Goal: Task Accomplishment & Management: Manage account settings

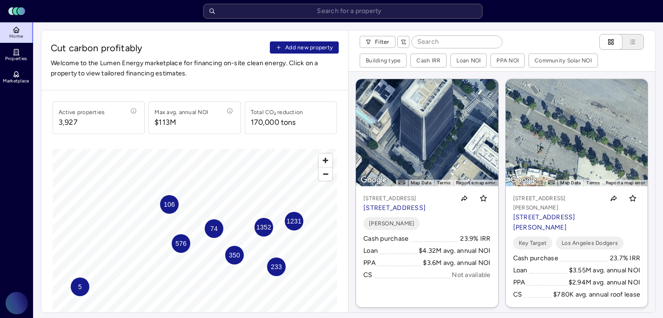
click at [318, 50] on span "Add new property" at bounding box center [308, 47] width 47 height 9
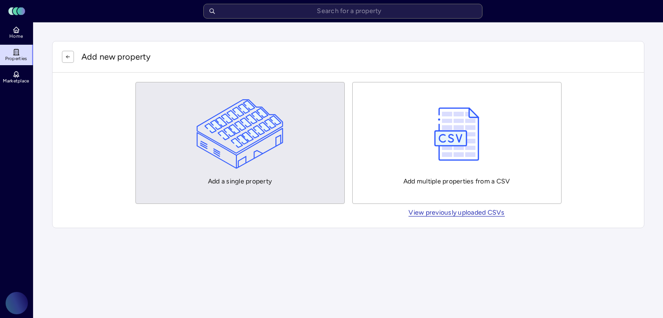
click at [270, 162] on img "button" at bounding box center [239, 134] width 87 height 70
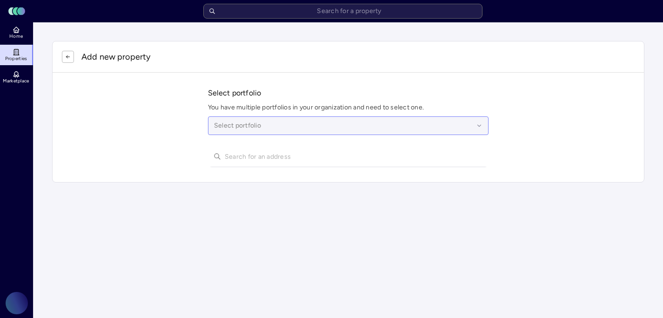
click at [255, 126] on div at bounding box center [344, 125] width 260 height 10
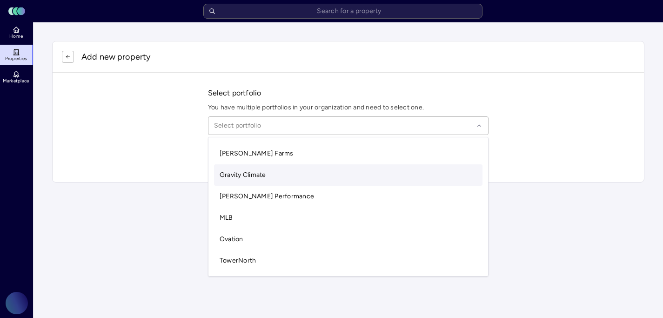
click at [251, 175] on span "Gravity Climate" at bounding box center [243, 175] width 47 height 8
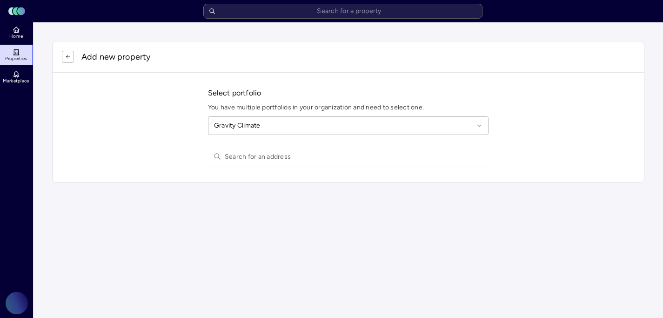
click at [244, 160] on input "text" at bounding box center [354, 156] width 259 height 20
paste input "1805 N. SANTA FE AVENUE"
drag, startPoint x: 316, startPoint y: 159, endPoint x: 245, endPoint y: 158, distance: 71.2
click at [245, 158] on input "1805 N. SANTA FE AVENUE" at bounding box center [354, 156] width 259 height 20
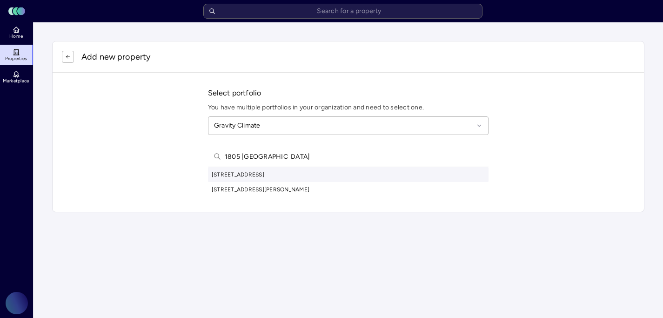
type input "1805 North san"
click at [252, 171] on div "1805 North Santa Fe Avenue, Compton, CA, USA" at bounding box center [348, 174] width 281 height 15
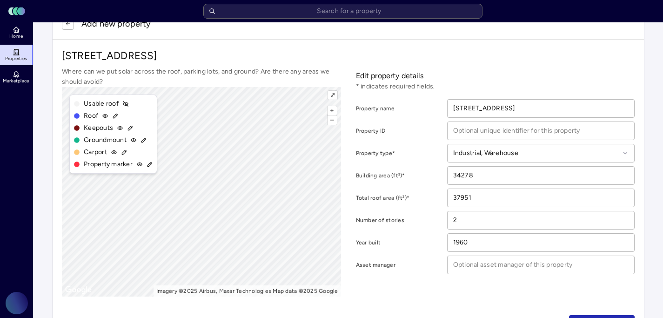
scroll to position [40, 0]
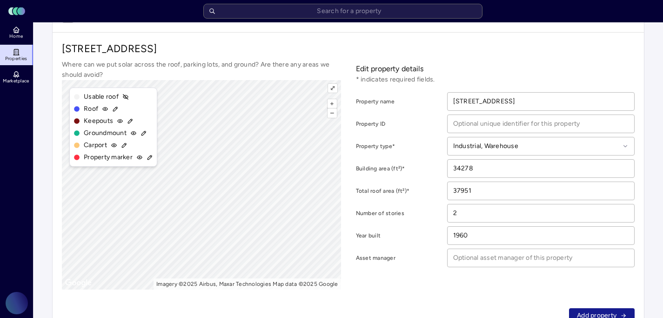
click at [578, 312] on span "Add property" at bounding box center [597, 315] width 40 height 10
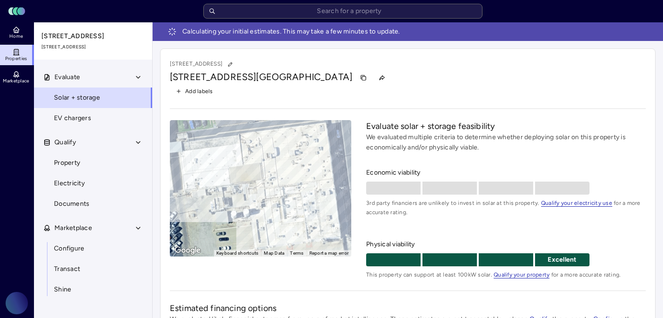
scroll to position [85, 0]
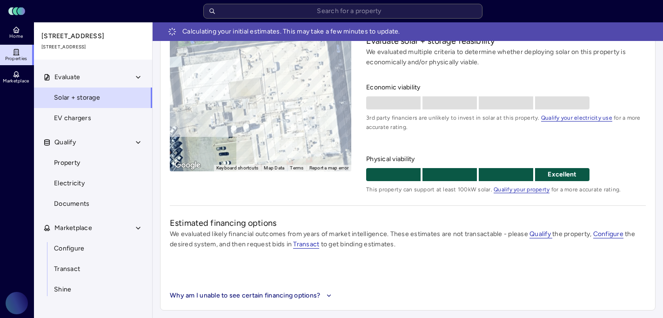
click at [462, 141] on div "Economic viability 3rd party financiers are unlikely to invest in solar at this…" at bounding box center [506, 138] width 280 height 112
click at [440, 138] on div "Economic viability 3rd party financiers are unlikely to invest in solar at this…" at bounding box center [506, 138] width 280 height 112
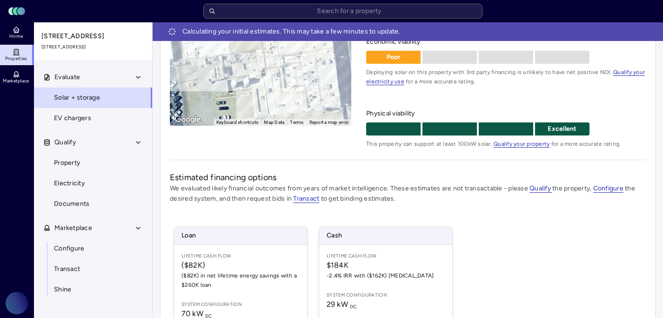
scroll to position [180, 0]
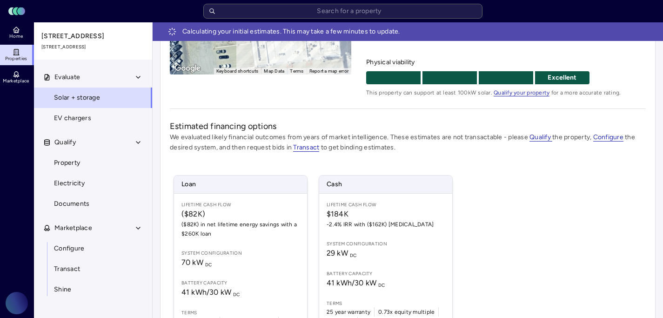
scroll to position [183, 0]
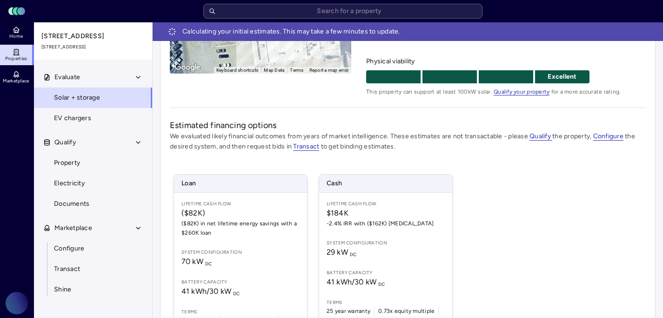
click at [533, 179] on div "Loan Lifetime Cash Flow ($82K) ($82K) in net lifetime energy savings with a $26…" at bounding box center [408, 258] width 476 height 190
click at [568, 170] on div "Loan Lifetime Cash Flow ($82K) ($82K) in net lifetime energy savings with a $26…" at bounding box center [408, 258] width 476 height 190
click at [593, 167] on div "Loan Lifetime Cash Flow ($82K) ($82K) in net lifetime energy savings with a $26…" at bounding box center [408, 258] width 476 height 190
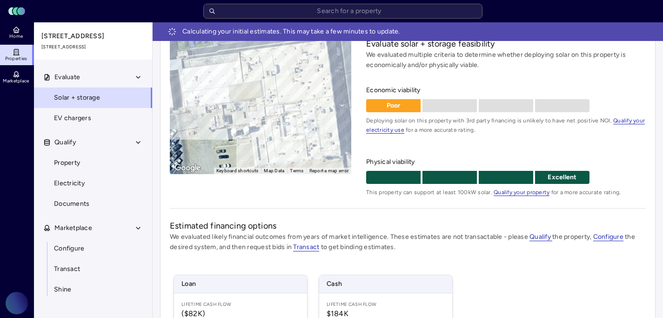
scroll to position [76, 0]
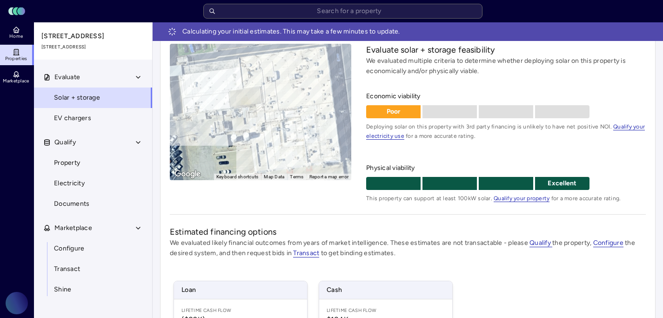
click at [623, 164] on span "Physical viability" at bounding box center [506, 168] width 280 height 10
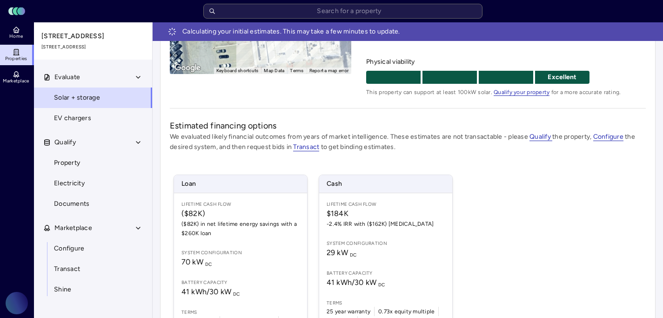
scroll to position [188, 0]
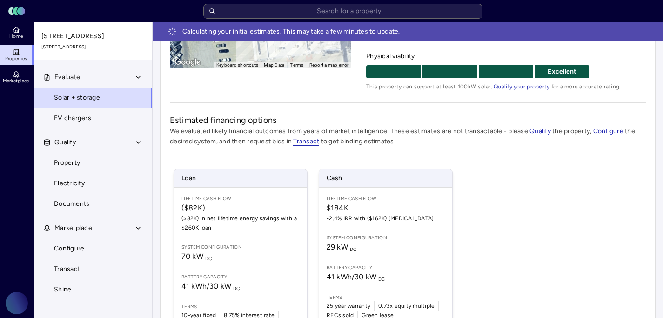
click at [569, 214] on div "Loan Lifetime Cash Flow ($82K) ($82K) in net lifetime energy savings with a $26…" at bounding box center [408, 253] width 476 height 190
click at [507, 193] on div "Loan Lifetime Cash Flow ($82K) ($82K) in net lifetime energy savings with a $26…" at bounding box center [408, 253] width 476 height 190
click at [484, 200] on div "Loan Lifetime Cash Flow ($82K) ($82K) in net lifetime energy savings with a $26…" at bounding box center [408, 253] width 476 height 190
click at [476, 179] on div "Loan Lifetime Cash Flow ($82K) ($82K) in net lifetime energy savings with a $26…" at bounding box center [408, 253] width 476 height 190
click at [476, 213] on div "Loan Lifetime Cash Flow ($82K) ($82K) in net lifetime energy savings with a $26…" at bounding box center [408, 253] width 476 height 190
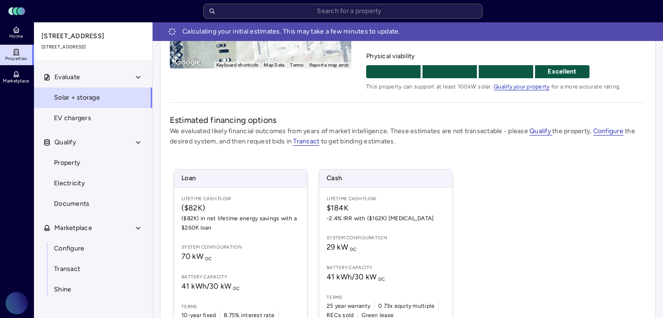
click at [528, 202] on div "Loan Lifetime Cash Flow ($82K) ($82K) in net lifetime energy savings with a $26…" at bounding box center [408, 253] width 476 height 190
click at [516, 178] on div "Loan Lifetime Cash Flow ($82K) ($82K) in net lifetime energy savings with a $26…" at bounding box center [408, 253] width 476 height 190
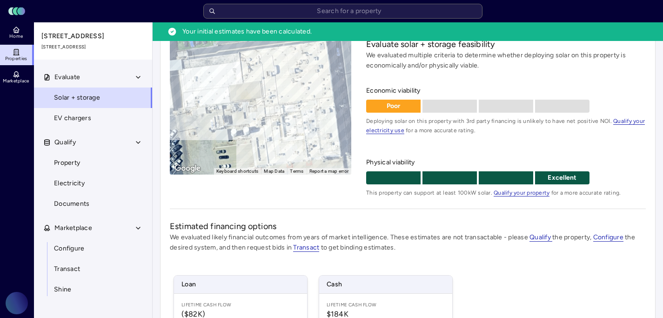
scroll to position [256, 0]
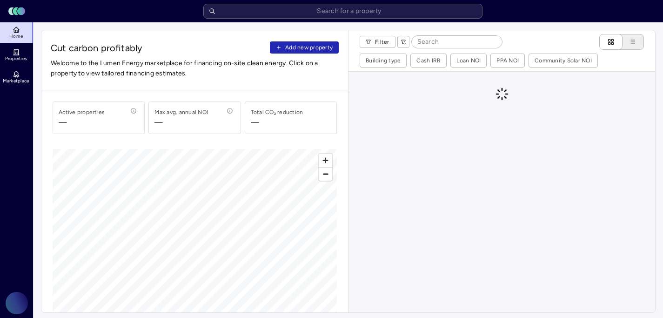
click at [326, 53] on span "Cut carbon profitably Add new property" at bounding box center [195, 47] width 288 height 13
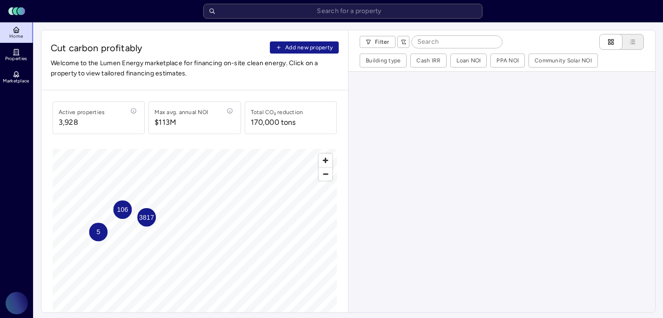
click at [322, 51] on span "Add new property" at bounding box center [308, 47] width 47 height 9
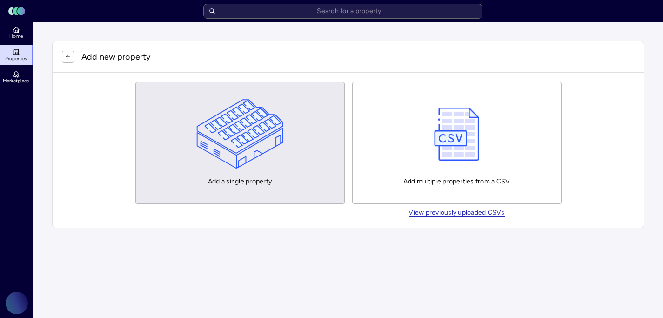
click at [295, 155] on button "Add a single property" at bounding box center [239, 143] width 209 height 122
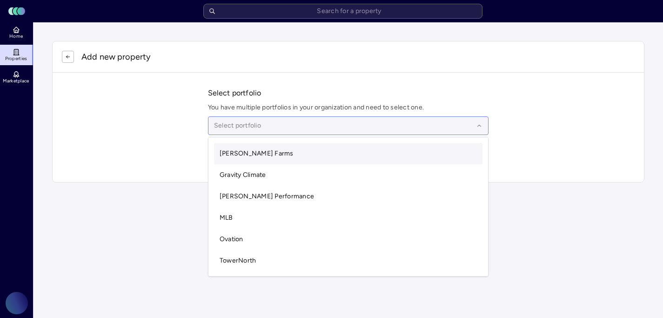
click at [288, 125] on div at bounding box center [344, 125] width 260 height 10
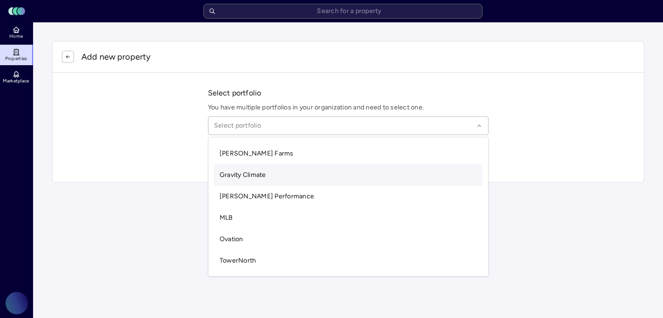
click at [268, 174] on div "Gravity Climate" at bounding box center [348, 174] width 269 height 21
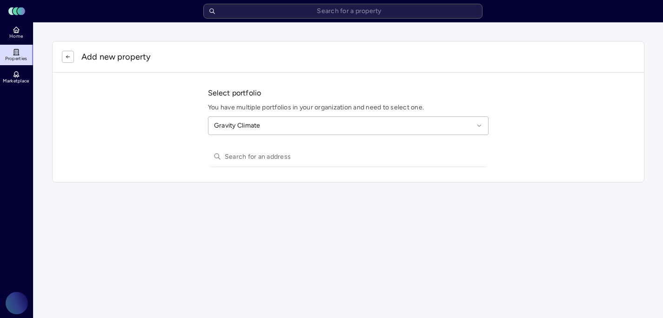
click at [257, 155] on input "text" at bounding box center [354, 156] width 259 height 20
paste input "22391 South Bryan Avenue"
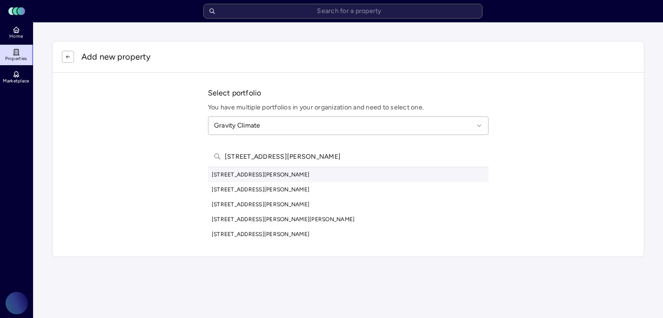
type input "22391 South Bryan Avenue"
click at [284, 174] on div "22391 South Bryan Avenue, Riverdale, CA, USA" at bounding box center [348, 174] width 281 height 15
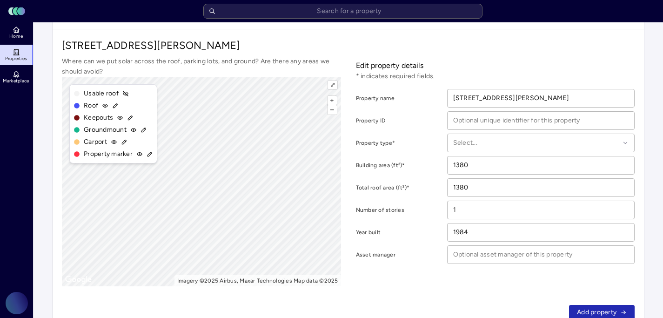
scroll to position [44, 0]
click at [588, 311] on span "Add property" at bounding box center [597, 311] width 40 height 10
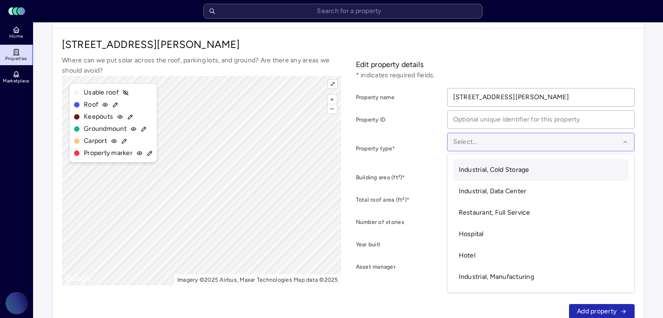
click at [513, 140] on div at bounding box center [536, 142] width 167 height 10
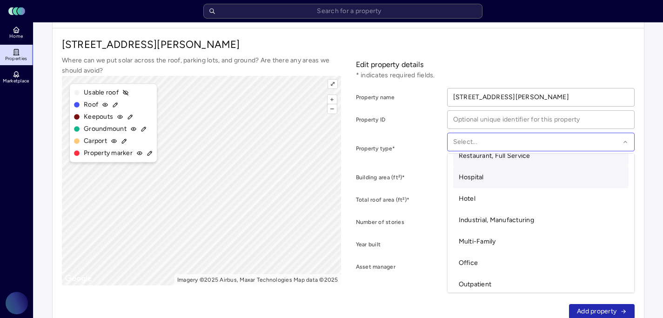
scroll to position [58, 0]
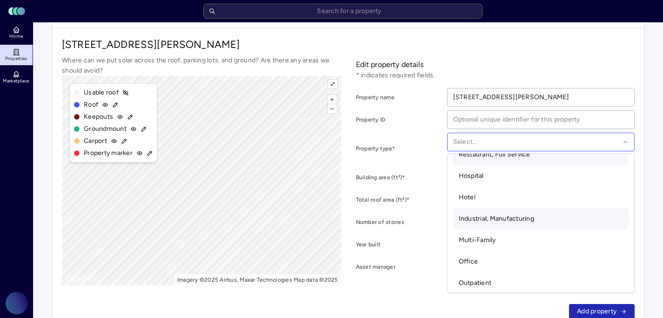
click at [561, 210] on div "Industrial, Manufacturing" at bounding box center [541, 218] width 176 height 21
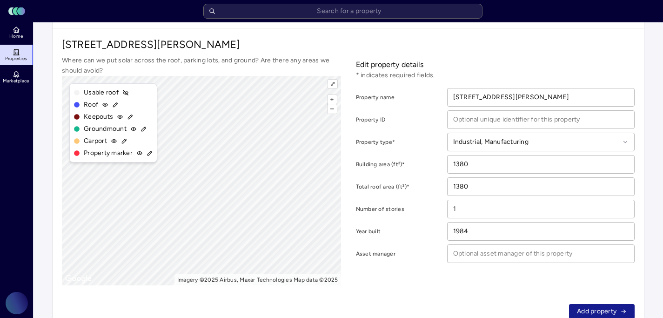
click at [592, 306] on span "Add property" at bounding box center [597, 311] width 40 height 10
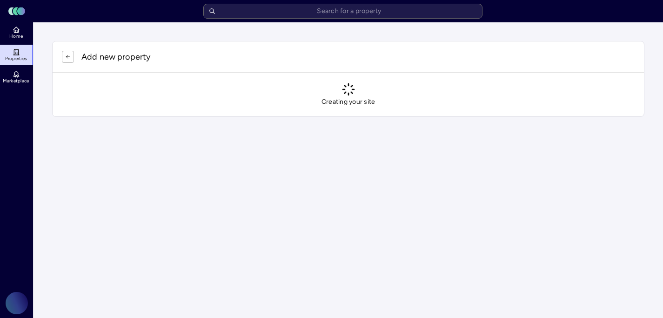
scroll to position [0, 0]
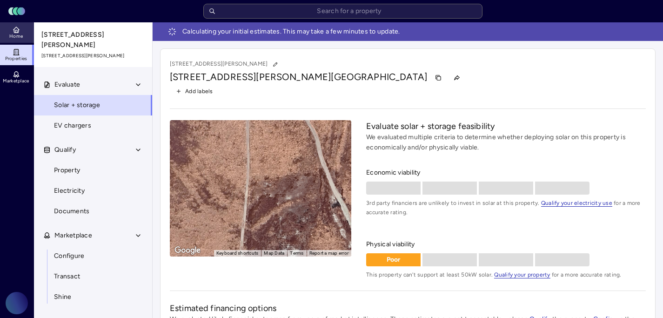
click at [23, 36] on link "Home" at bounding box center [17, 32] width 34 height 20
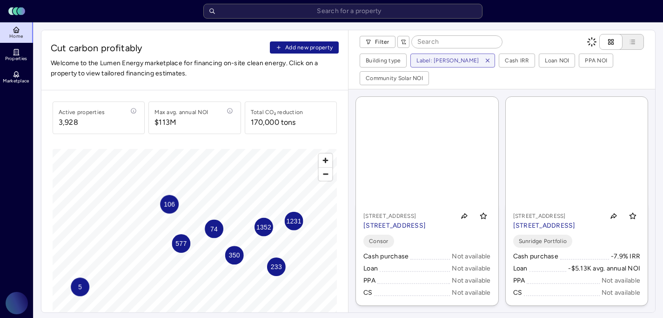
click at [277, 51] on button "Add new property" at bounding box center [304, 47] width 69 height 12
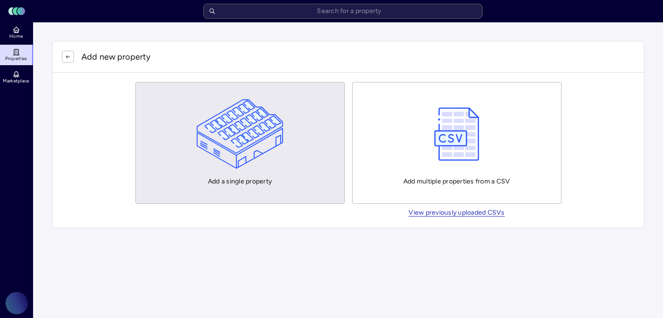
click at [279, 146] on img "button" at bounding box center [239, 134] width 87 height 70
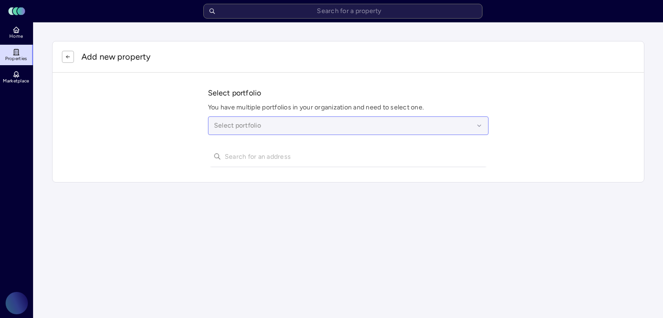
click at [288, 123] on div at bounding box center [344, 125] width 260 height 10
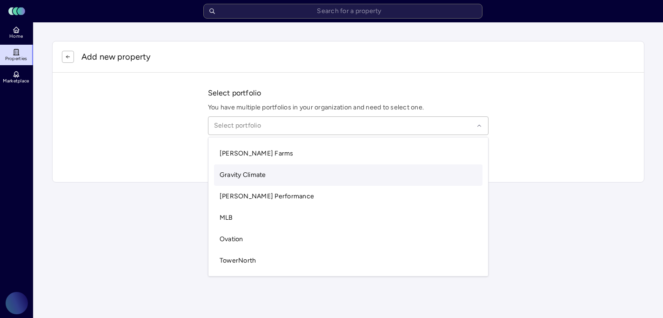
click at [262, 170] on div "Gravity Climate" at bounding box center [348, 174] width 269 height 21
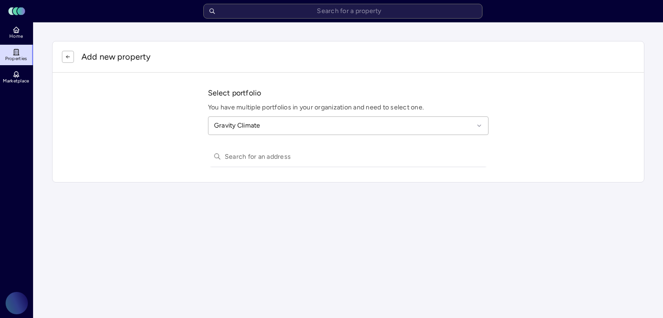
click at [249, 162] on input "text" at bounding box center [354, 156] width 259 height 20
paste input "843 DAVIS STREET"
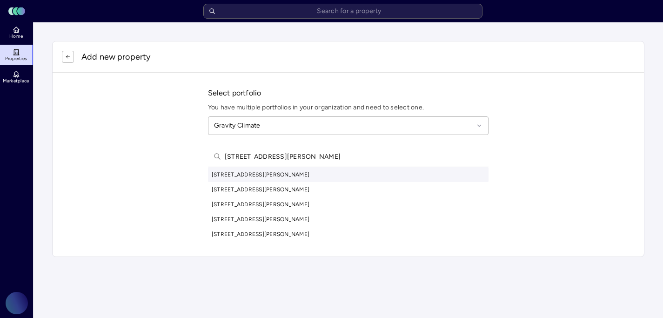
type input "843 DAVIS STREET"
click at [268, 175] on div "843 Davis Street, Livingston, CA, USA" at bounding box center [348, 174] width 281 height 15
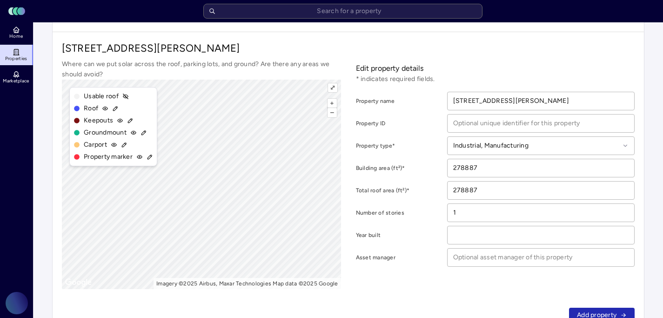
scroll to position [41, 0]
click at [590, 312] on span "Add property" at bounding box center [597, 314] width 40 height 10
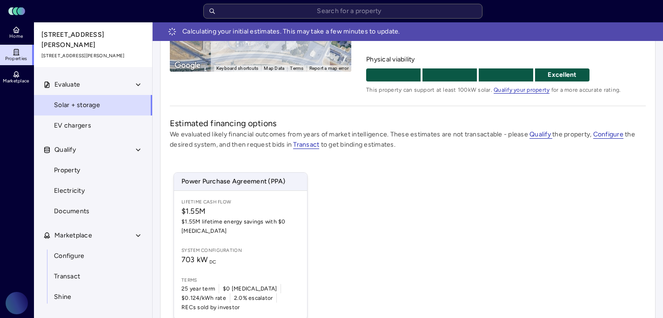
scroll to position [186, 0]
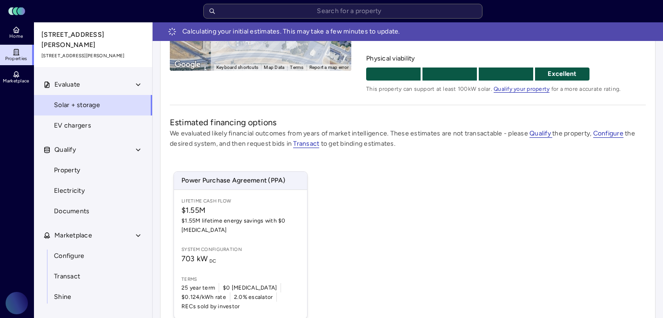
click at [428, 219] on div "Power Purchase Agreement (PPA) Lifetime Cash Flow $1.55M $1.55M lifetime energy…" at bounding box center [408, 245] width 476 height 170
click at [472, 167] on div "Power Purchase Agreement (PPA) Lifetime Cash Flow $1.55M $1.55M lifetime energy…" at bounding box center [408, 245] width 476 height 170
click at [536, 197] on div "Power Purchase Agreement (PPA) Lifetime Cash Flow $1.55M $1.55M lifetime energy…" at bounding box center [408, 245] width 476 height 170
click at [586, 167] on div "Power Purchase Agreement (PPA) Lifetime Cash Flow $1.55M $1.55M lifetime energy…" at bounding box center [408, 245] width 476 height 170
click at [638, 149] on div "Estimated financing options We evaluated likely financial outcomes from years o…" at bounding box center [408, 233] width 476 height 235
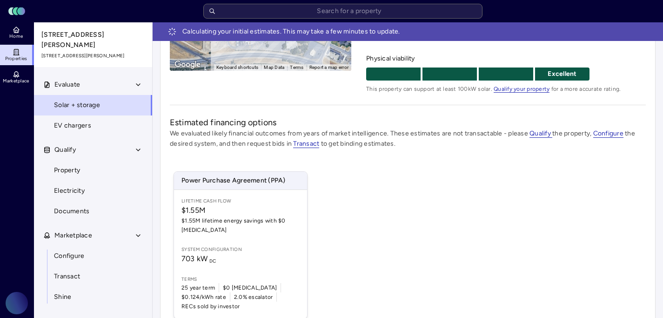
drag, startPoint x: 628, startPoint y: 203, endPoint x: 628, endPoint y: 197, distance: 6.0
click at [628, 204] on div "Power Purchase Agreement (PPA) Lifetime Cash Flow $1.55M $1.55M lifetime energy…" at bounding box center [408, 245] width 476 height 170
click at [428, 200] on div "Power Purchase Agreement (PPA) Lifetime Cash Flow $1.55M $1.55M lifetime energy…" at bounding box center [408, 245] width 476 height 170
click at [411, 222] on div "Power Purchase Agreement (PPA) Lifetime Cash Flow $1.55M $1.55M lifetime energy…" at bounding box center [408, 245] width 476 height 170
click at [439, 194] on div "Power Purchase Agreement (PPA) Lifetime Cash Flow $1.55M $1.55M lifetime energy…" at bounding box center [408, 245] width 476 height 170
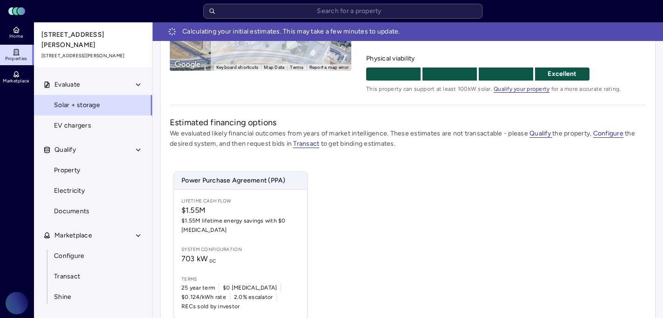
click at [509, 179] on div "Power Purchase Agreement (PPA) Lifetime Cash Flow $1.55M $1.55M lifetime energy…" at bounding box center [408, 245] width 476 height 170
click at [548, 237] on div "Power Purchase Agreement (PPA) Lifetime Cash Flow $1.55M $1.55M lifetime energy…" at bounding box center [408, 245] width 476 height 170
click at [479, 241] on div "Power Purchase Agreement (PPA) Lifetime Cash Flow $1.55M $1.55M lifetime energy…" at bounding box center [408, 245] width 476 height 170
click at [427, 215] on div "Power Purchase Agreement (PPA) Lifetime Cash Flow $1.55M $1.55M lifetime energy…" at bounding box center [408, 245] width 476 height 170
click at [415, 219] on div "Power Purchase Agreement (PPA) Lifetime Cash Flow $1.55M $1.55M lifetime energy…" at bounding box center [408, 245] width 476 height 170
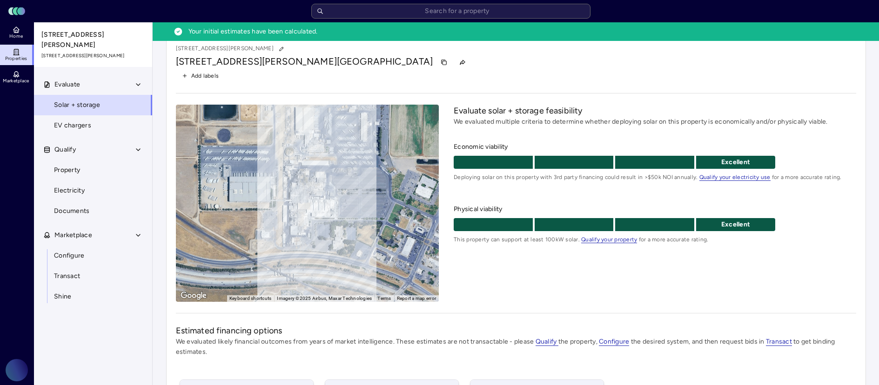
scroll to position [0, 0]
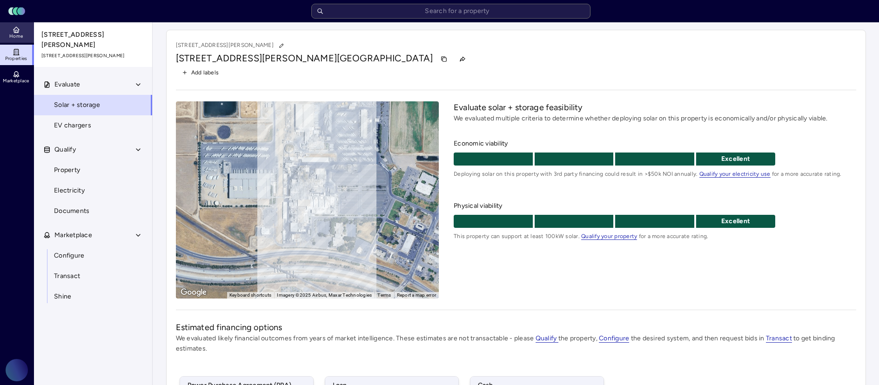
click at [25, 29] on link "Home" at bounding box center [17, 32] width 34 height 20
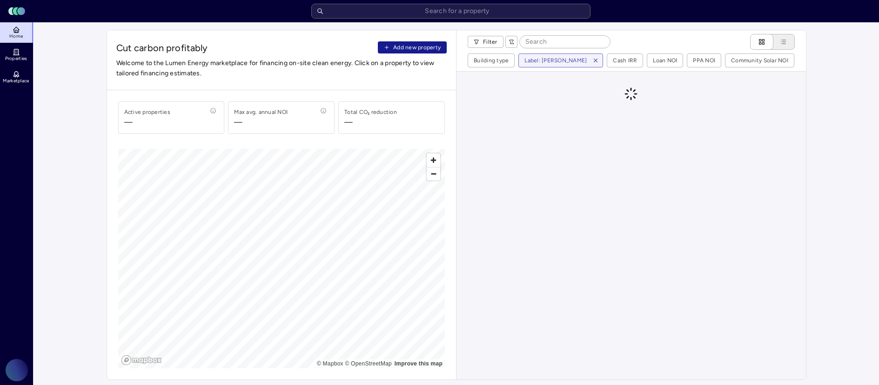
click at [388, 45] on icon "button" at bounding box center [387, 48] width 6 height 6
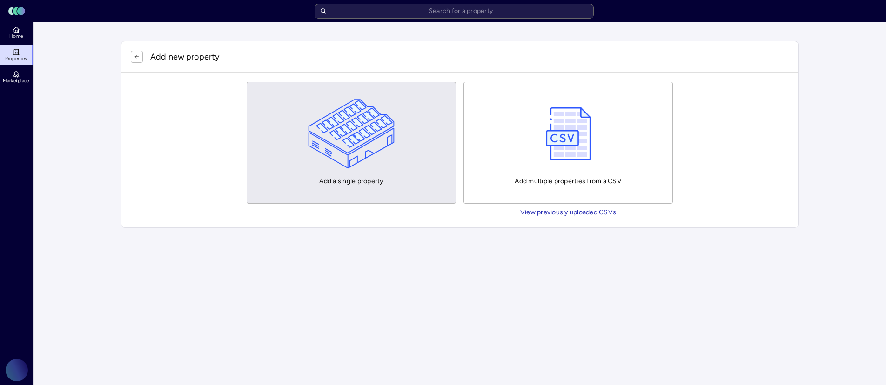
click at [334, 167] on img "button" at bounding box center [351, 134] width 87 height 70
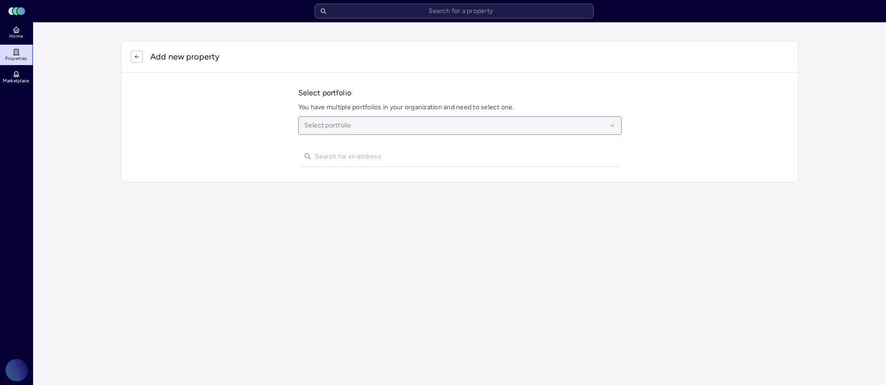
click at [326, 120] on div at bounding box center [455, 125] width 302 height 10
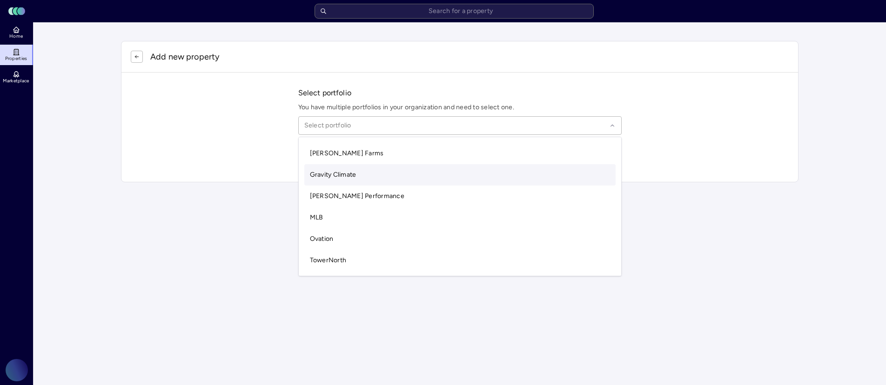
click at [340, 178] on span "Gravity Climate" at bounding box center [333, 175] width 47 height 8
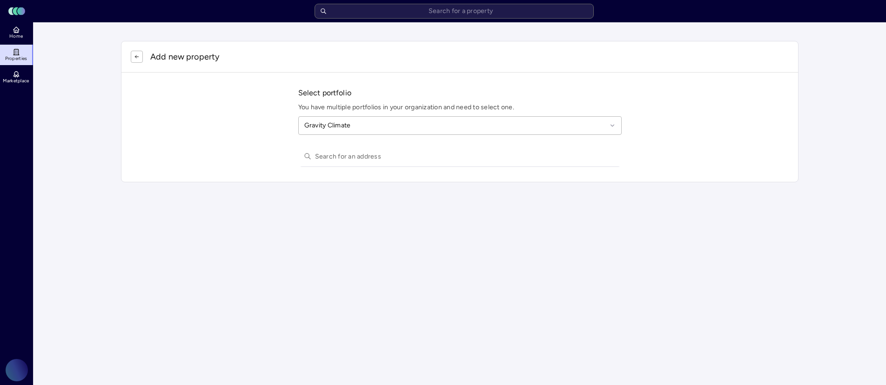
click at [329, 157] on input "text" at bounding box center [465, 156] width 301 height 20
paste input "1307 Ellenwood Rd"
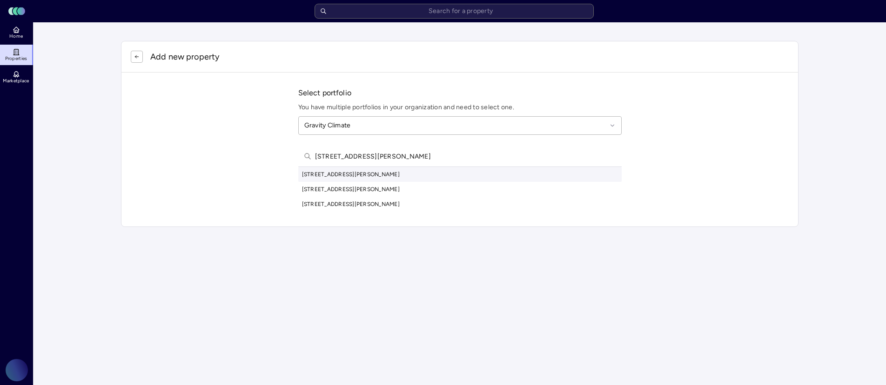
type input "1307 Ellenwood Rd"
click at [386, 176] on div "1307 Ellenwood Rd, Waterford, CA, USA" at bounding box center [459, 174] width 323 height 15
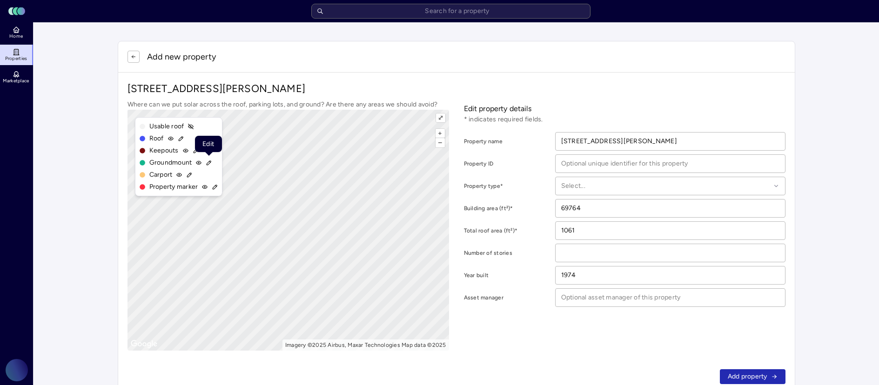
click at [207, 163] on icon at bounding box center [209, 163] width 7 height 7
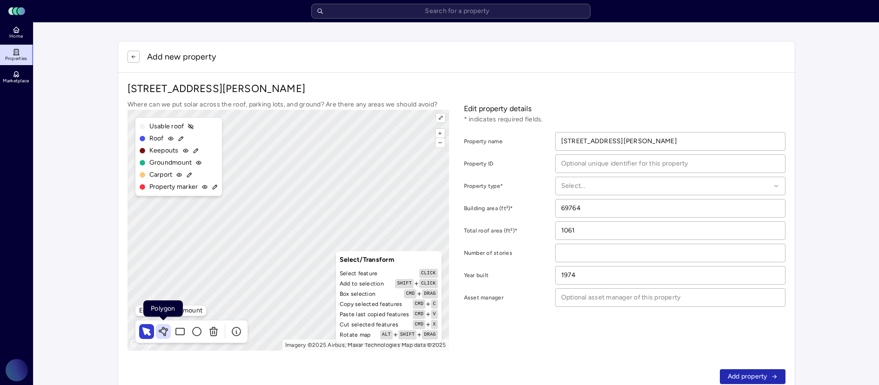
click at [160, 317] on icon at bounding box center [163, 331] width 11 height 11
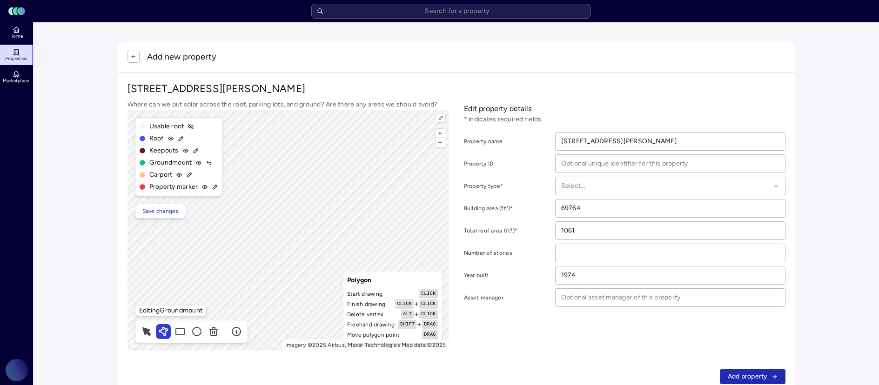
click at [471, 183] on div "Where can we put solar across the roof, parking lots, and ground? Are there any…" at bounding box center [456, 225] width 658 height 251
click at [662, 317] on span "Add property" at bounding box center [748, 377] width 40 height 10
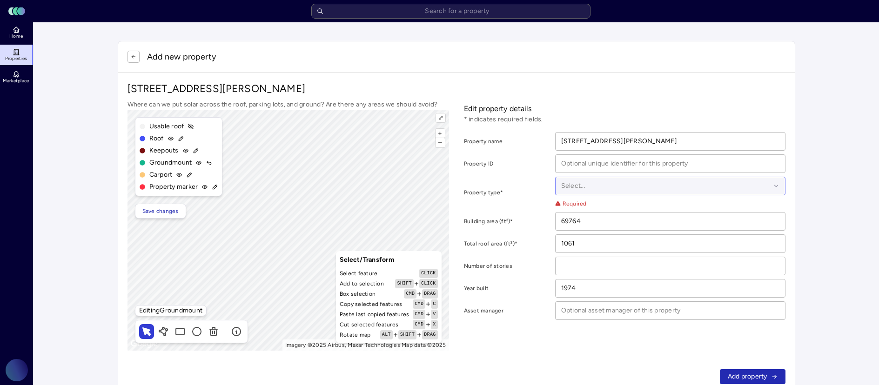
click at [619, 184] on div at bounding box center [665, 186] width 209 height 10
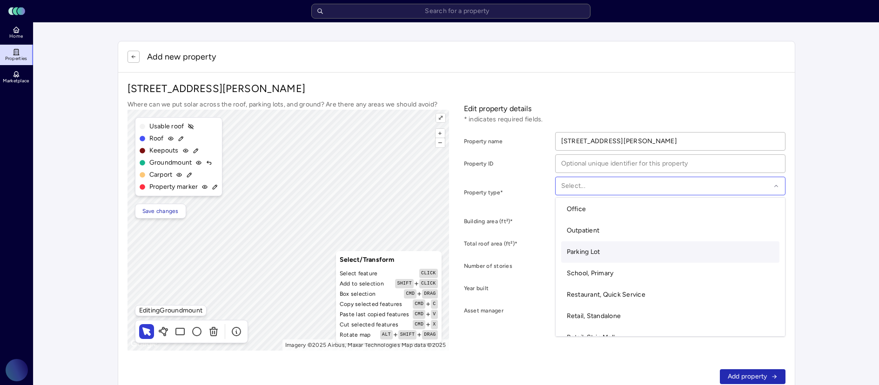
scroll to position [167, 0]
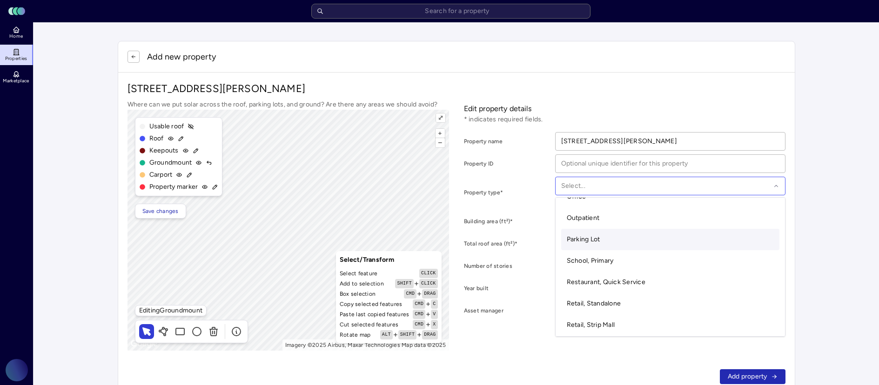
click at [662, 241] on div "Parking Lot" at bounding box center [670, 239] width 218 height 21
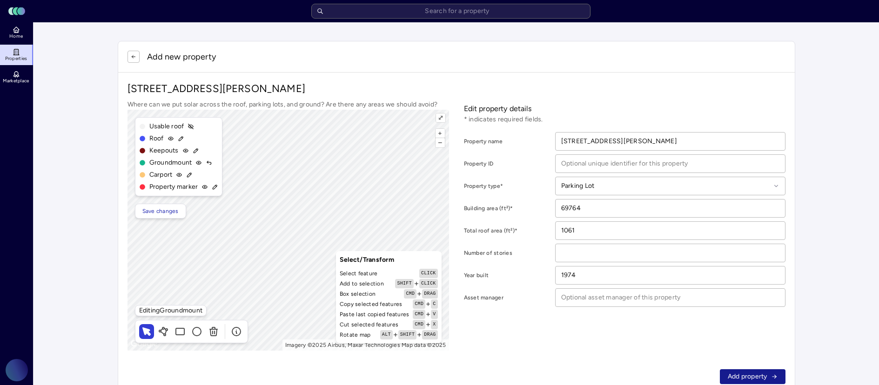
click at [662, 317] on span "Add property" at bounding box center [748, 377] width 40 height 10
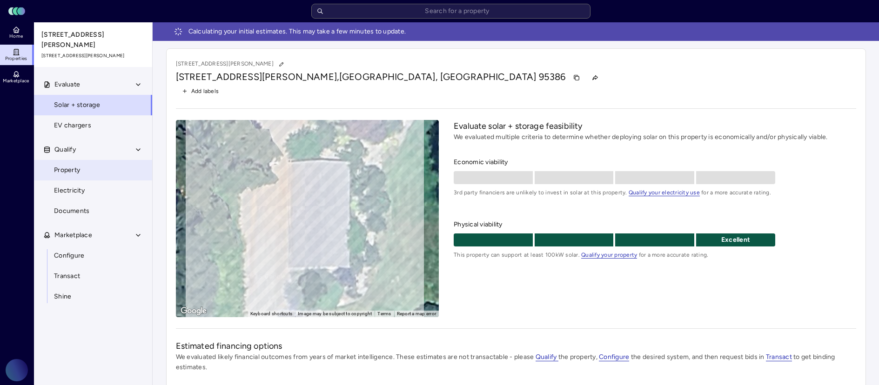
click at [104, 163] on link "Property" at bounding box center [92, 170] width 119 height 20
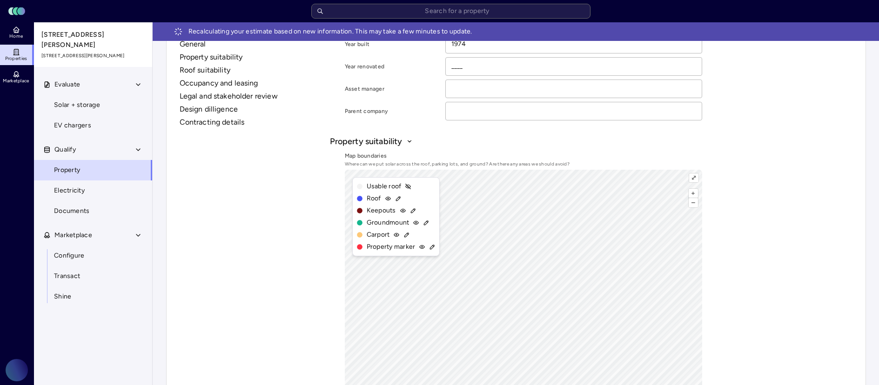
scroll to position [208, 0]
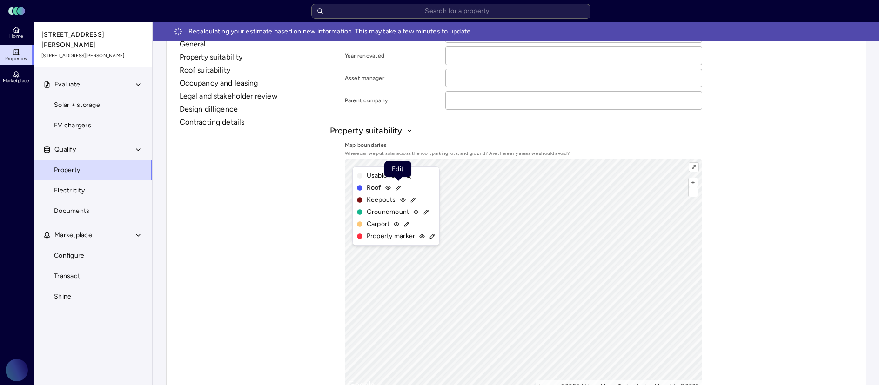
click at [398, 186] on icon at bounding box center [398, 188] width 7 height 7
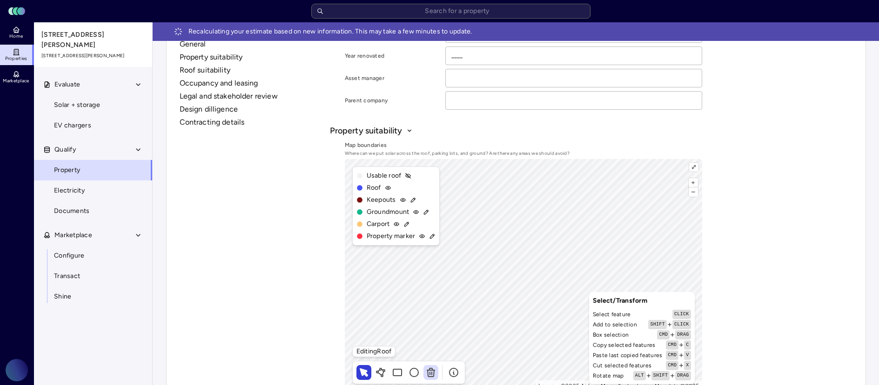
click at [434, 317] on icon at bounding box center [430, 372] width 11 height 11
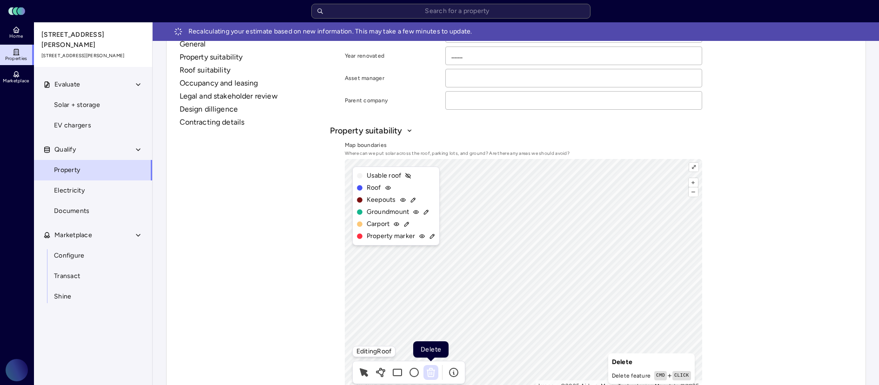
click at [430, 317] on icon at bounding box center [430, 373] width 0 height 3
click at [361, 317] on icon at bounding box center [364, 372] width 8 height 8
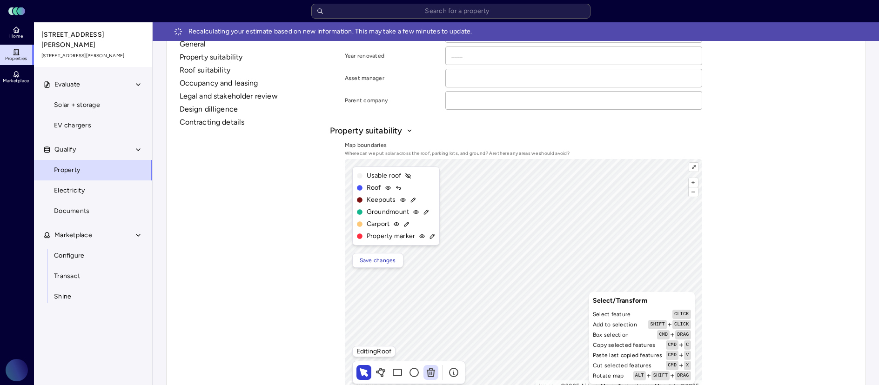
click at [432, 317] on icon at bounding box center [430, 369] width 3 height 2
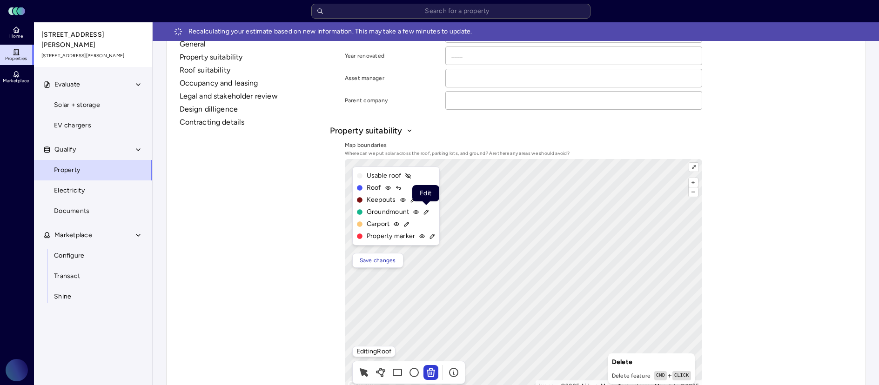
click at [425, 211] on icon at bounding box center [426, 212] width 4 height 4
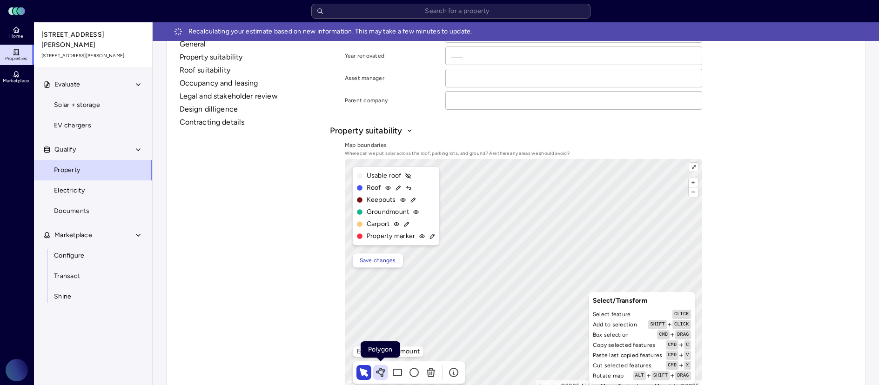
click at [381, 317] on icon at bounding box center [380, 372] width 11 height 11
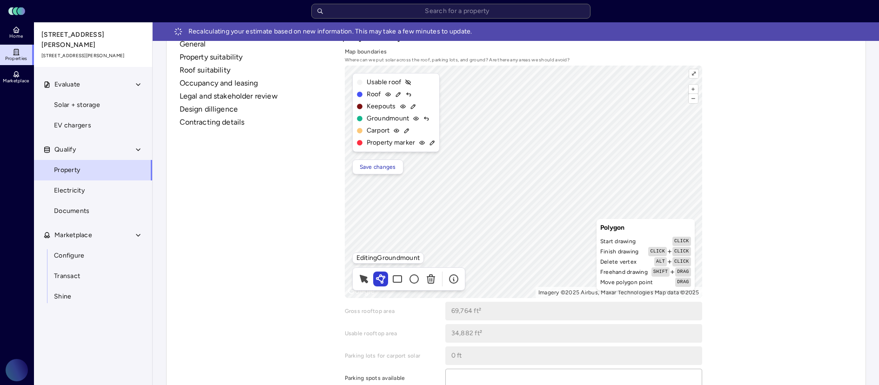
scroll to position [302, 0]
click at [367, 166] on span "Save changes" at bounding box center [378, 166] width 36 height 9
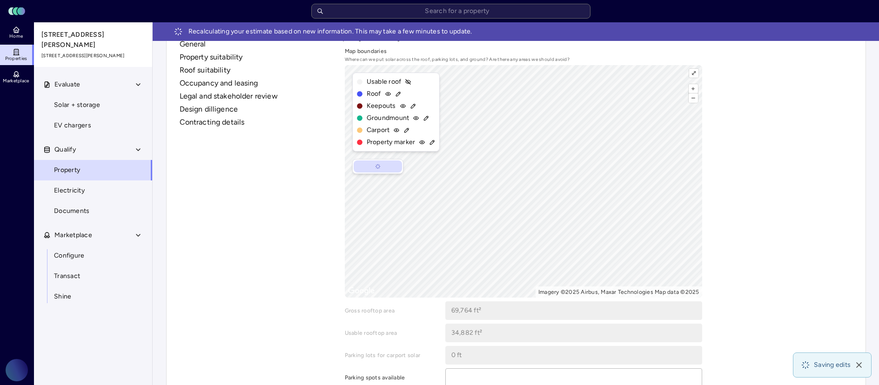
type input "170,897.05 ft²"
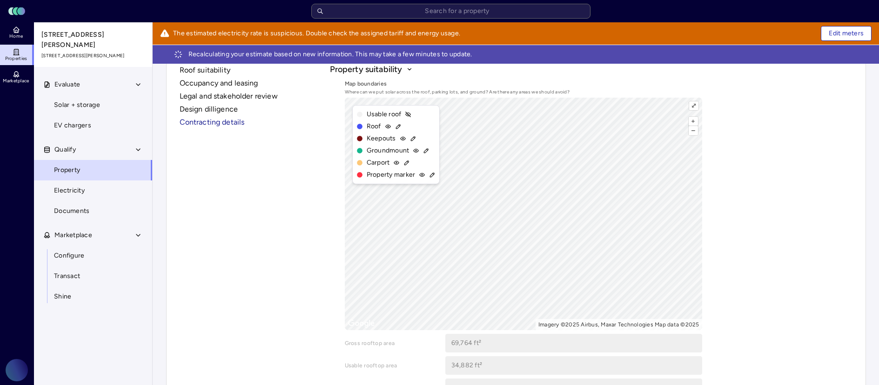
scroll to position [287, 0]
click at [225, 73] on button "Roof suitability" at bounding box center [253, 70] width 147 height 11
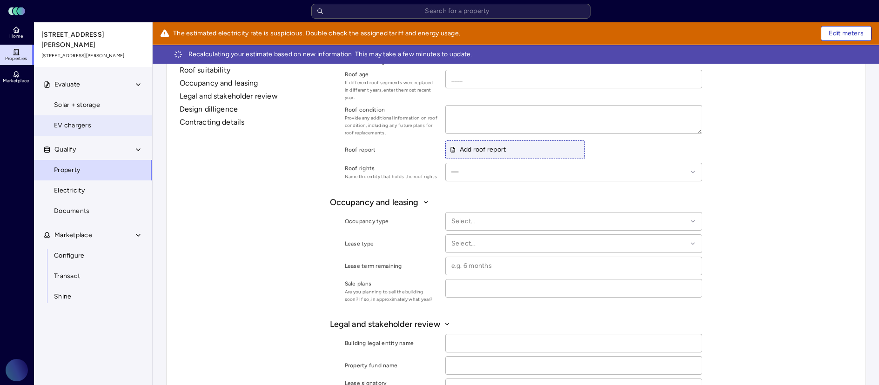
scroll to position [673, 0]
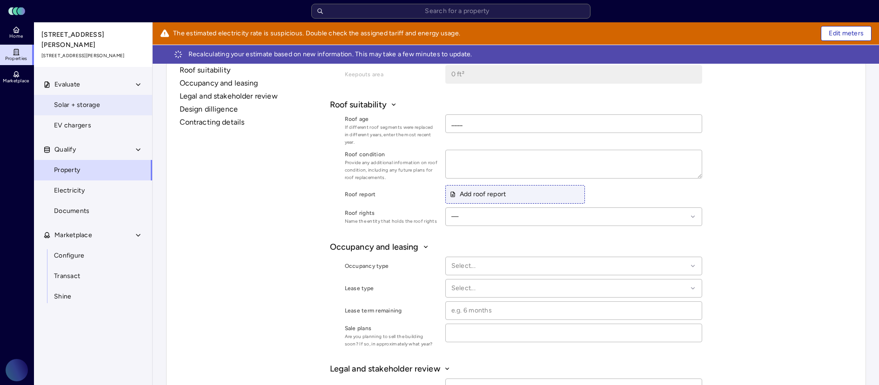
click at [131, 106] on link "Solar + storage" at bounding box center [92, 105] width 119 height 20
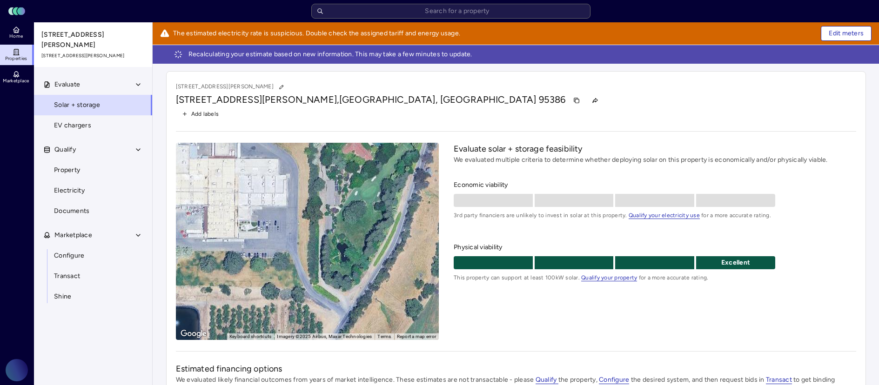
click at [444, 228] on div "← Move left → Move right ↑ Move up ↓ Move down + Zoom in - Zoom out Home Jump l…" at bounding box center [516, 241] width 680 height 197
click at [445, 230] on div "← Move left → Move right ↑ Move up ↓ Move down + Zoom in - Zoom out Home Jump l…" at bounding box center [516, 241] width 680 height 197
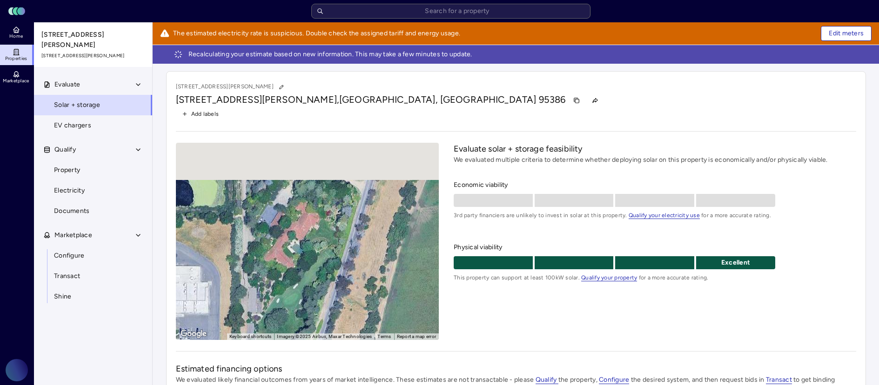
drag, startPoint x: 379, startPoint y: 176, endPoint x: 296, endPoint y: 302, distance: 151.1
click at [296, 303] on div "To activate drag with keyboard, press Alt + Enter. Once in keyboard drag state,…" at bounding box center [307, 241] width 263 height 197
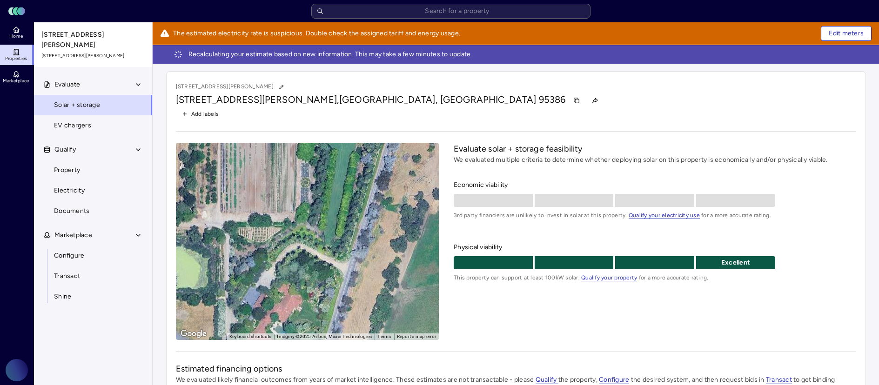
drag, startPoint x: 362, startPoint y: 197, endPoint x: 319, endPoint y: 340, distance: 149.7
click at [318, 317] on div "1307 Ellenwood Rd 1307 Ellenwood Rd, Waterford, CA 95386 Add labels ← Move left…" at bounding box center [516, 263] width 700 height 385
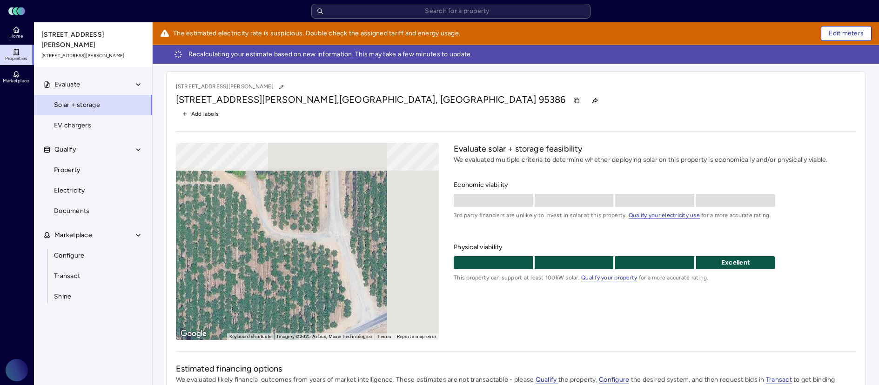
drag, startPoint x: 265, startPoint y: 302, endPoint x: 221, endPoint y: 360, distance: 73.0
click at [221, 317] on div "1307 Ellenwood Rd 1307 Ellenwood Rd, Waterford, CA 95386 Add labels ← Move left…" at bounding box center [516, 263] width 700 height 385
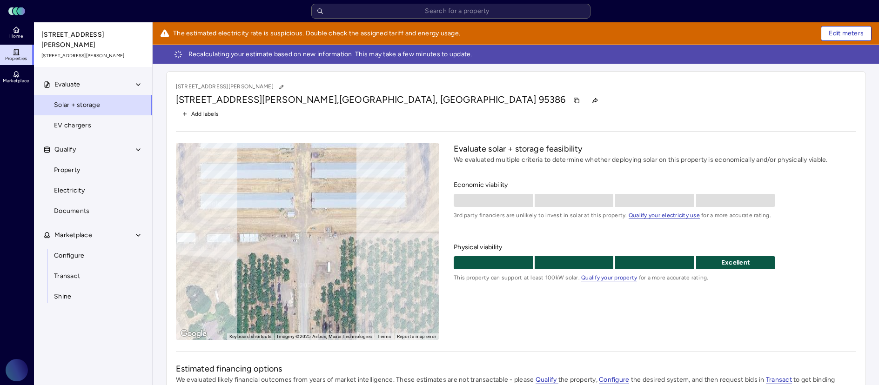
drag, startPoint x: 326, startPoint y: 267, endPoint x: 311, endPoint y: 426, distance: 159.7
click at [311, 317] on html "Toggle Sidebar Lumen Energy Logo Home Properties Marketplace Gravity Climate Ca…" at bounding box center [439, 232] width 879 height 464
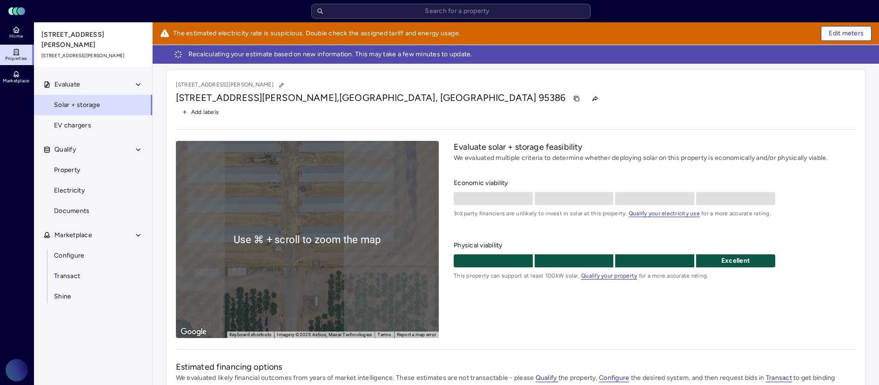
scroll to position [15, 0]
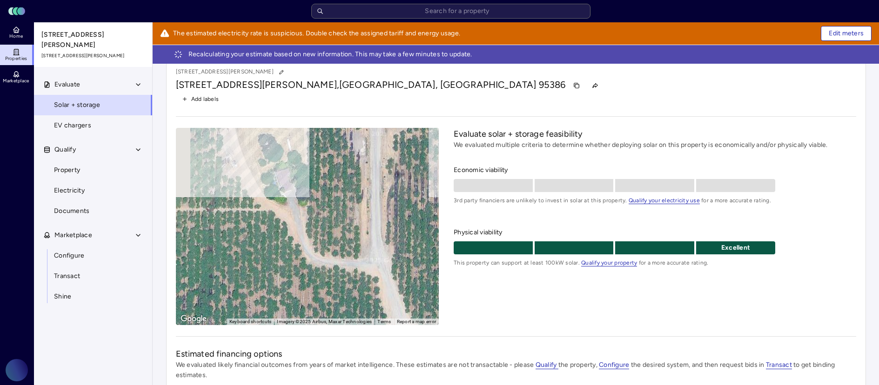
drag, startPoint x: 304, startPoint y: 267, endPoint x: 391, endPoint y: 100, distance: 187.9
click at [391, 100] on div "1307 Ellenwood Rd 1307 Ellenwood Rd, Waterford, CA 95386 Add labels ← Move left…" at bounding box center [516, 248] width 700 height 385
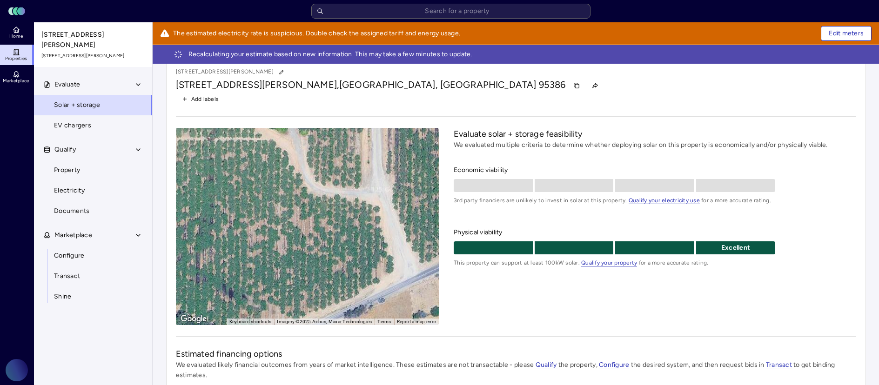
drag, startPoint x: 365, startPoint y: 217, endPoint x: 347, endPoint y: 154, distance: 65.4
click at [347, 154] on div "To activate drag with keyboard, press Alt + Enter. Once in keyboard drag state,…" at bounding box center [307, 226] width 263 height 197
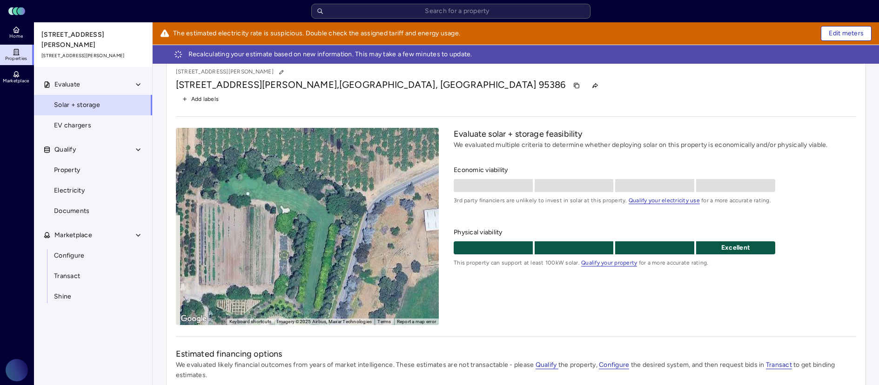
drag, startPoint x: 260, startPoint y: 260, endPoint x: 371, endPoint y: 134, distance: 167.1
click at [371, 134] on div "To activate drag with keyboard, press Alt + Enter. Once in keyboard drag state,…" at bounding box center [307, 226] width 263 height 197
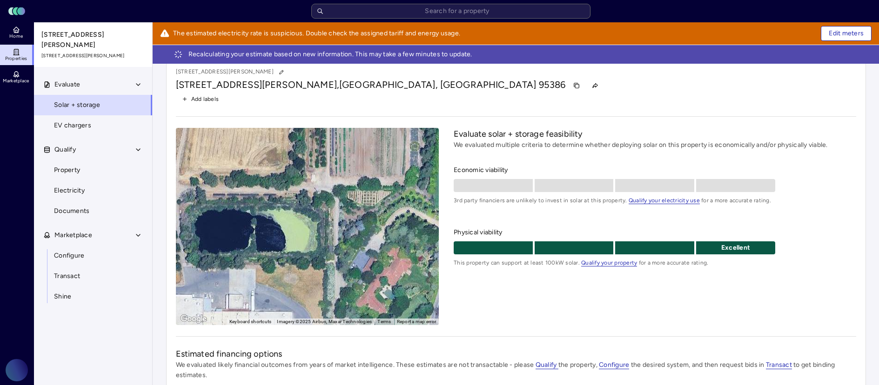
drag, startPoint x: 275, startPoint y: 239, endPoint x: 385, endPoint y: 136, distance: 150.7
click at [385, 136] on div "To activate drag with keyboard, press Alt + Enter. Once in keyboard drag state,…" at bounding box center [307, 226] width 263 height 197
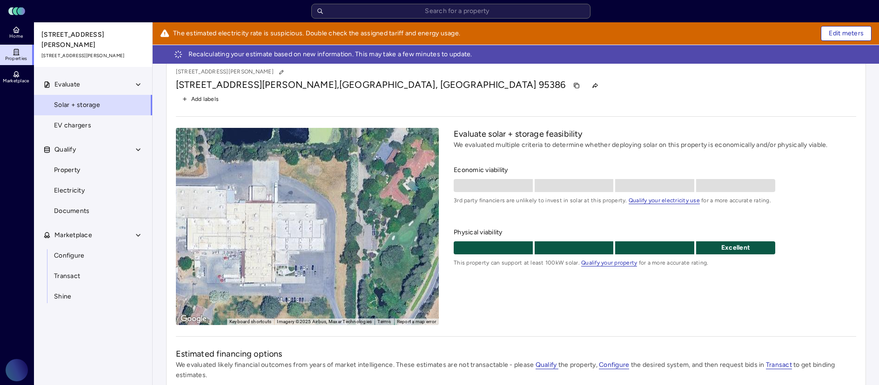
drag, startPoint x: 334, startPoint y: 229, endPoint x: 354, endPoint y: 128, distance: 102.5
click at [354, 128] on div "To activate drag with keyboard, press Alt + Enter. Once in keyboard drag state,…" at bounding box center [307, 226] width 263 height 197
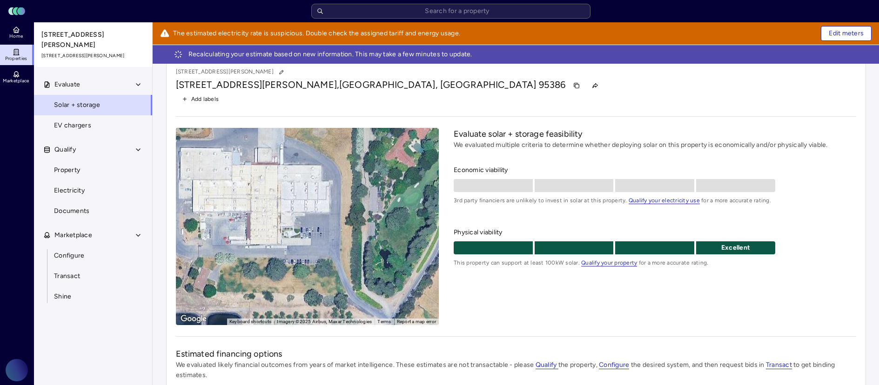
drag, startPoint x: 365, startPoint y: 251, endPoint x: 370, endPoint y: 213, distance: 38.5
click at [370, 213] on div "To activate drag with keyboard, press Alt + Enter. Once in keyboard drag state,…" at bounding box center [307, 226] width 263 height 197
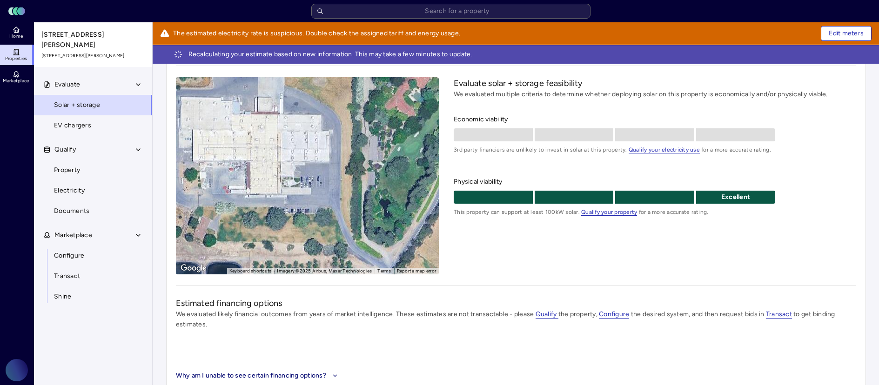
scroll to position [58, 0]
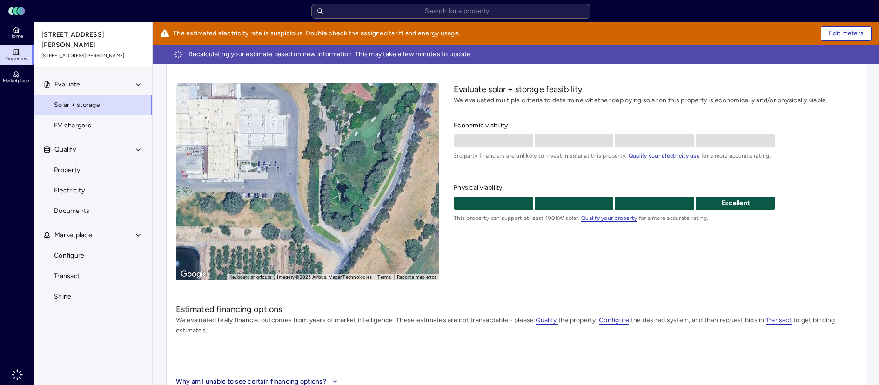
scroll to position [79, 0]
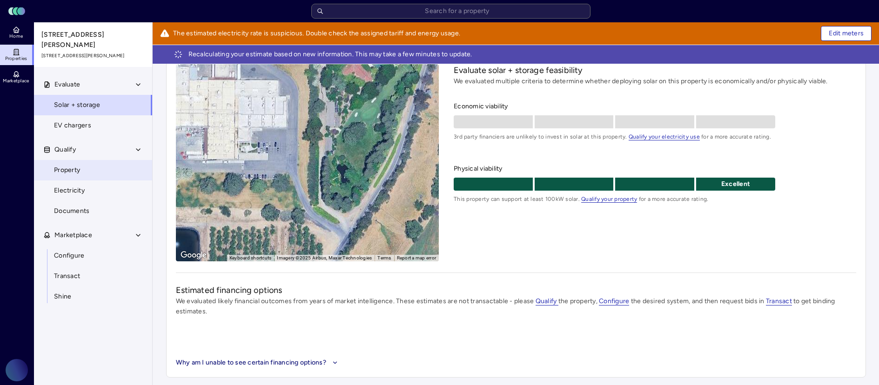
click at [92, 171] on link "Property" at bounding box center [92, 170] width 119 height 20
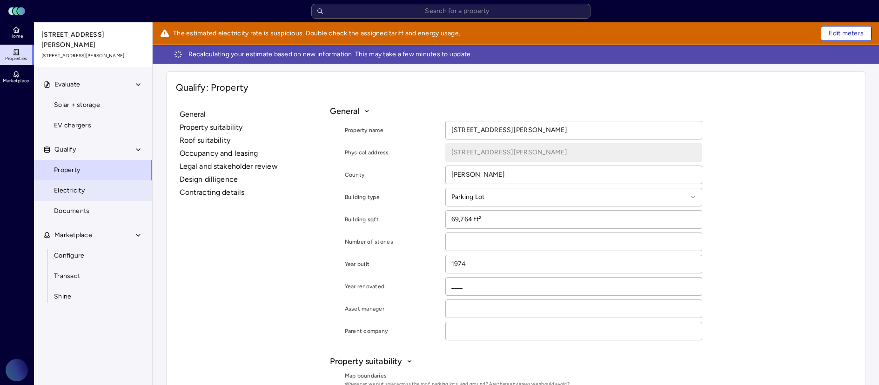
click at [90, 180] on link "Electricity" at bounding box center [92, 190] width 119 height 20
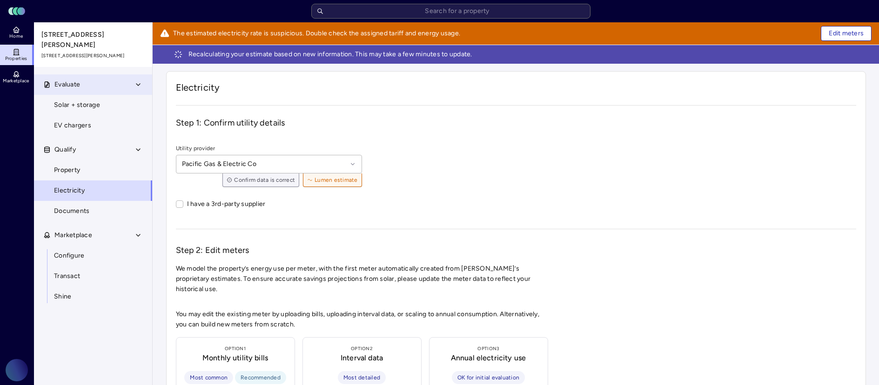
click at [105, 82] on button "Evaluate" at bounding box center [93, 84] width 119 height 20
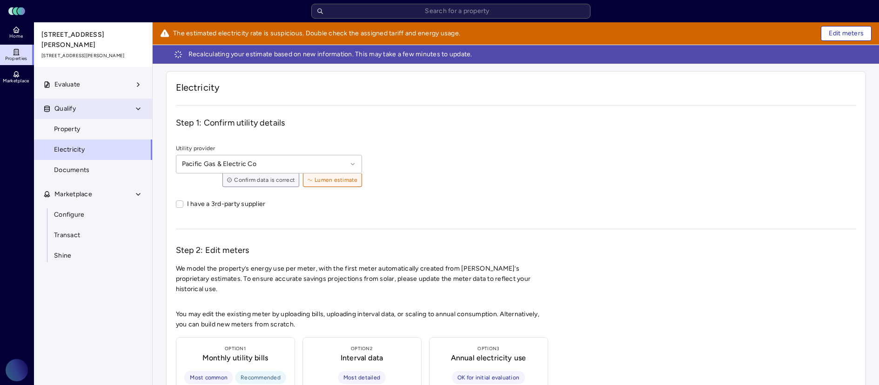
click at [100, 102] on button "Qualify" at bounding box center [93, 109] width 119 height 20
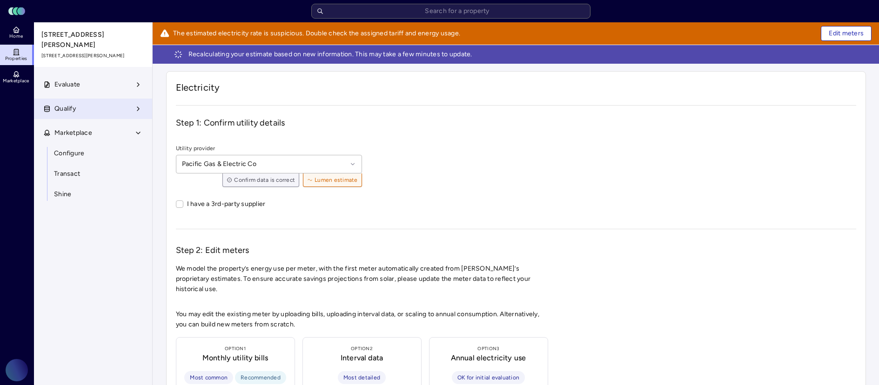
click at [97, 99] on button "Qualify" at bounding box center [93, 109] width 119 height 20
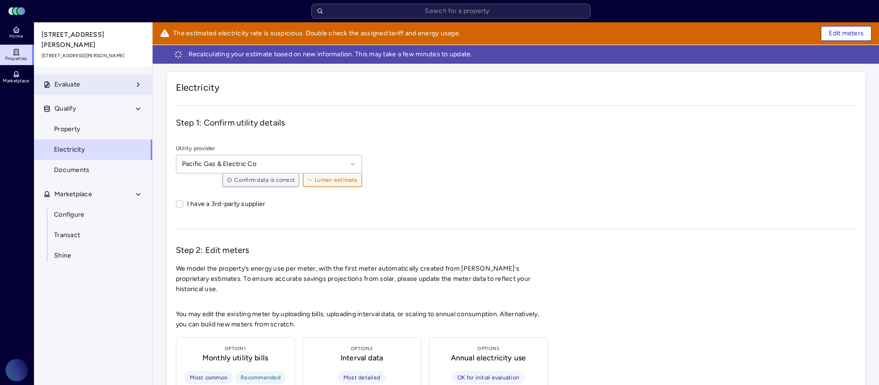
click at [100, 79] on button "Evaluate" at bounding box center [93, 84] width 119 height 20
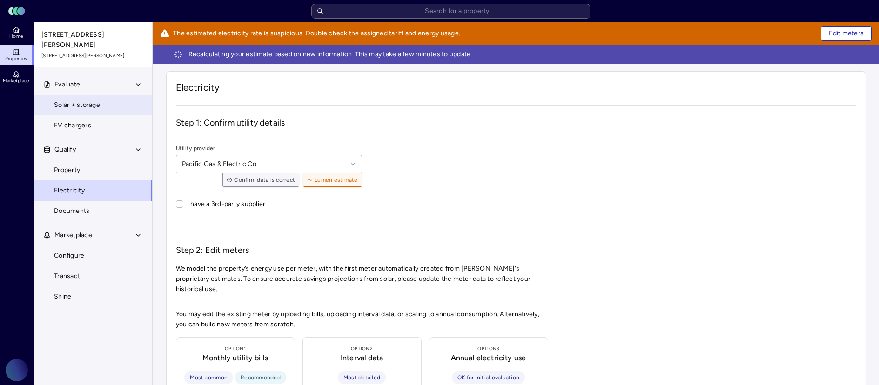
click at [97, 100] on span "Solar + storage" at bounding box center [77, 105] width 46 height 10
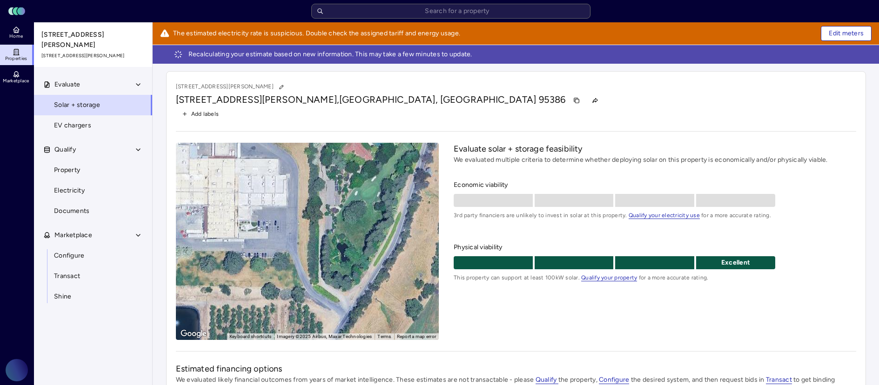
scroll to position [79, 0]
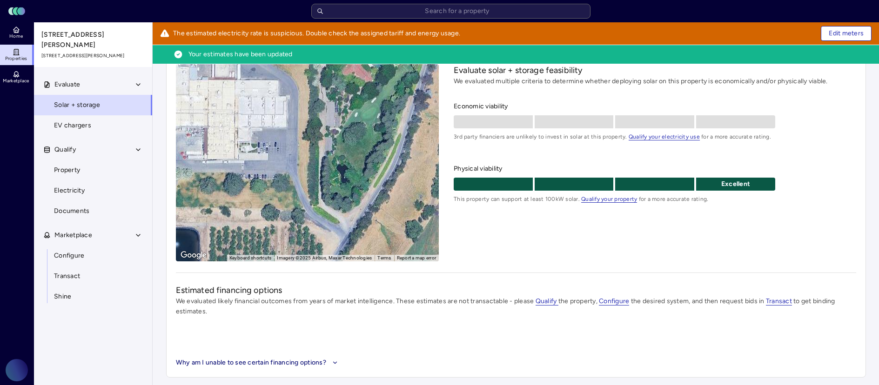
click at [528, 236] on div "Evaluate solar + storage feasibility We evaluated multiple criteria to determin…" at bounding box center [655, 162] width 402 height 197
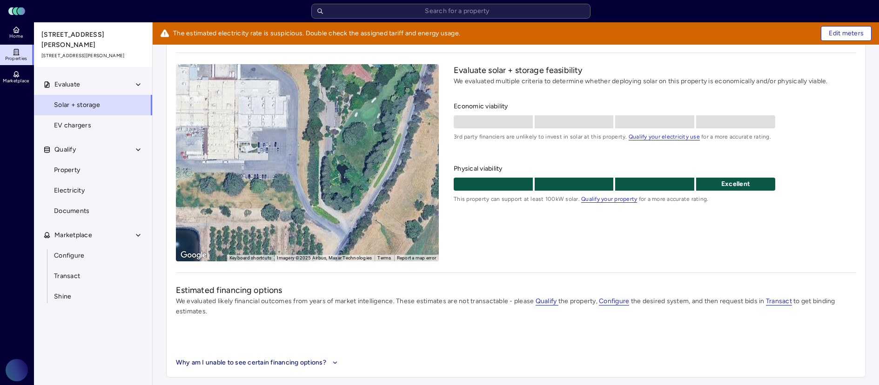
scroll to position [60, 0]
click at [20, 29] on link "Home" at bounding box center [17, 32] width 34 height 20
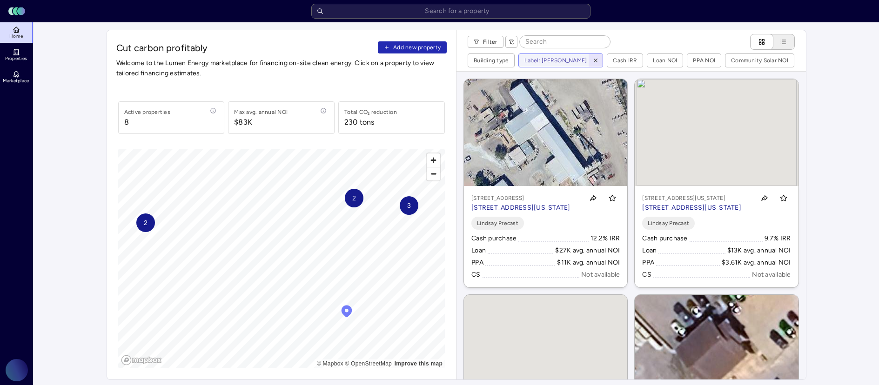
click at [592, 59] on icon "button" at bounding box center [595, 60] width 7 height 7
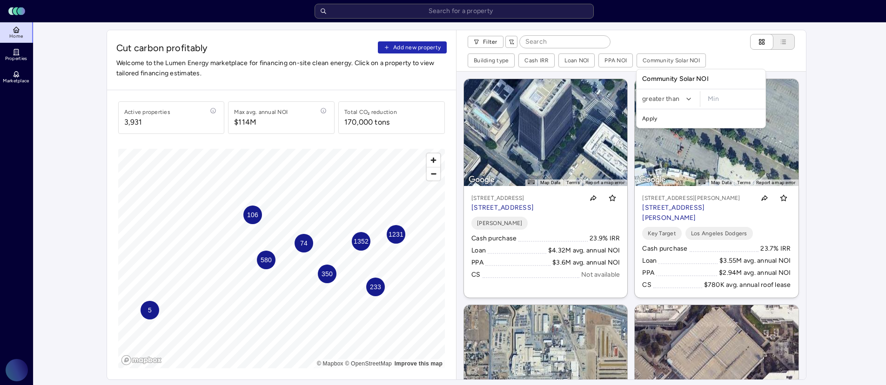
click at [715, 100] on input "minimum" at bounding box center [734, 99] width 60 height 16
type input "$1"
click at [713, 117] on button "Apply" at bounding box center [700, 118] width 125 height 15
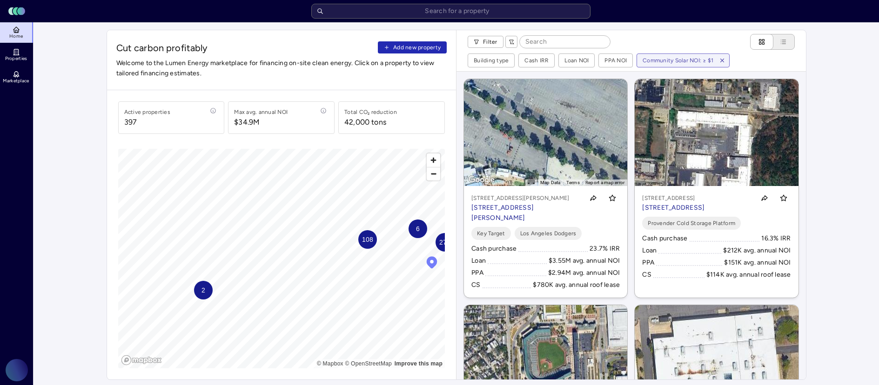
click at [203, 291] on span "2" at bounding box center [203, 290] width 4 height 10
